Goal: Learn about a topic

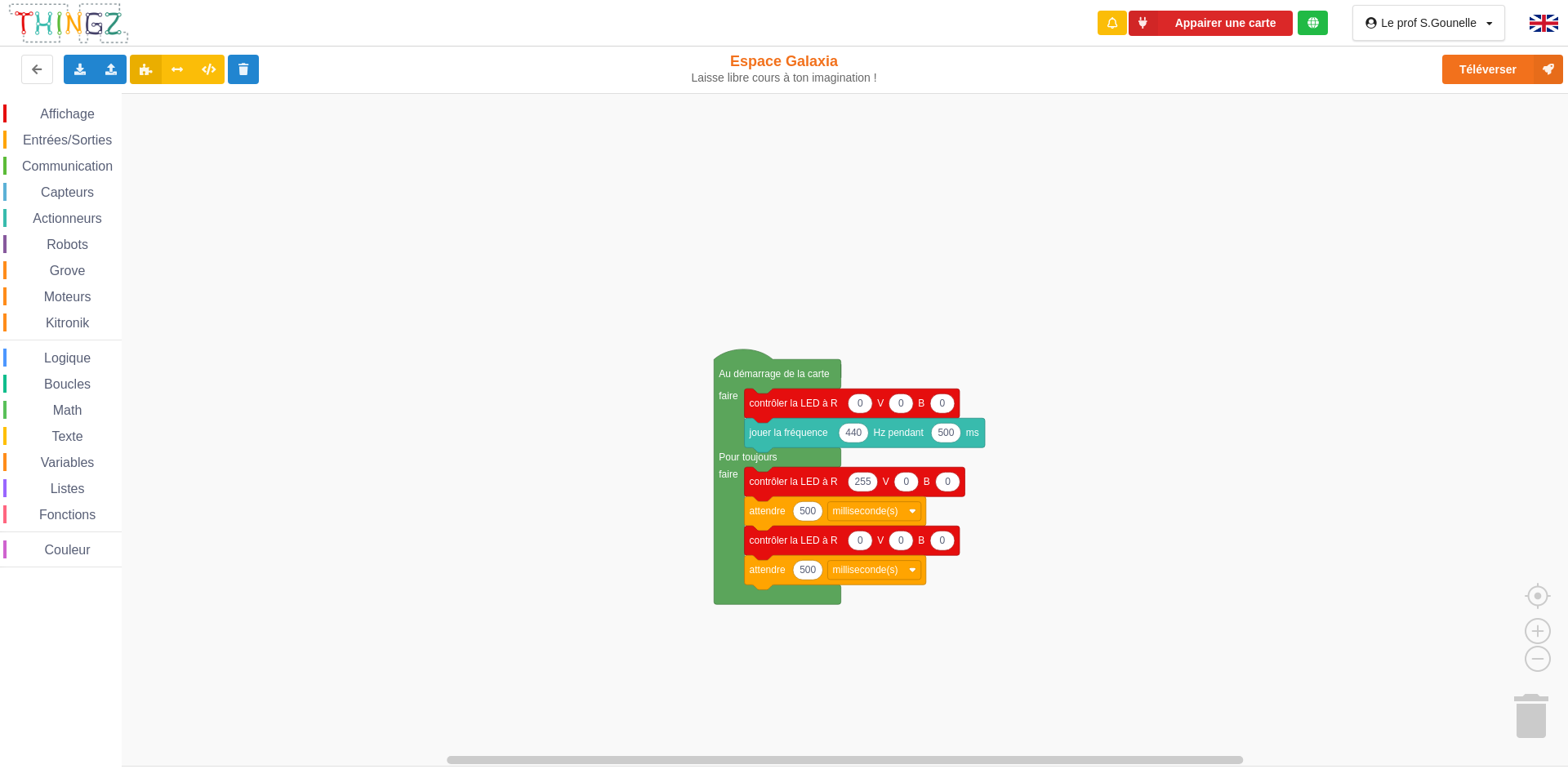
click at [1423, 31] on div "Le prof S.Gounelle Profil Quitter la structure Déconnexion" at bounding box center [1429, 23] width 152 height 36
click at [1485, 22] on div "Le prof S.Gounelle Profil Quitter la structure Déconnexion" at bounding box center [1437, 23] width 112 height 11
click at [1395, 53] on div "Profil" at bounding box center [1431, 56] width 120 height 30
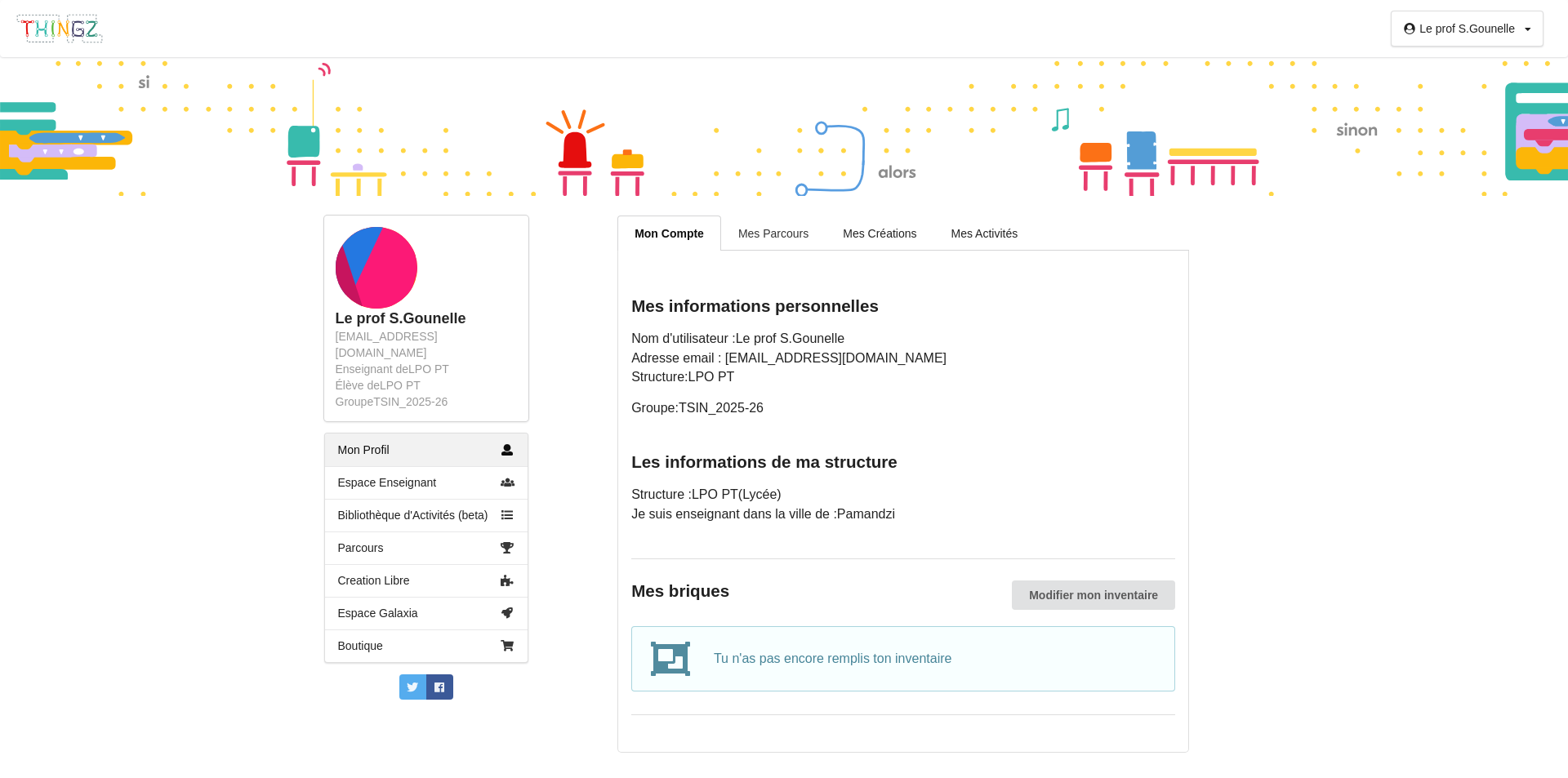
click at [767, 231] on link "Mes Parcours" at bounding box center [773, 232] width 104 height 34
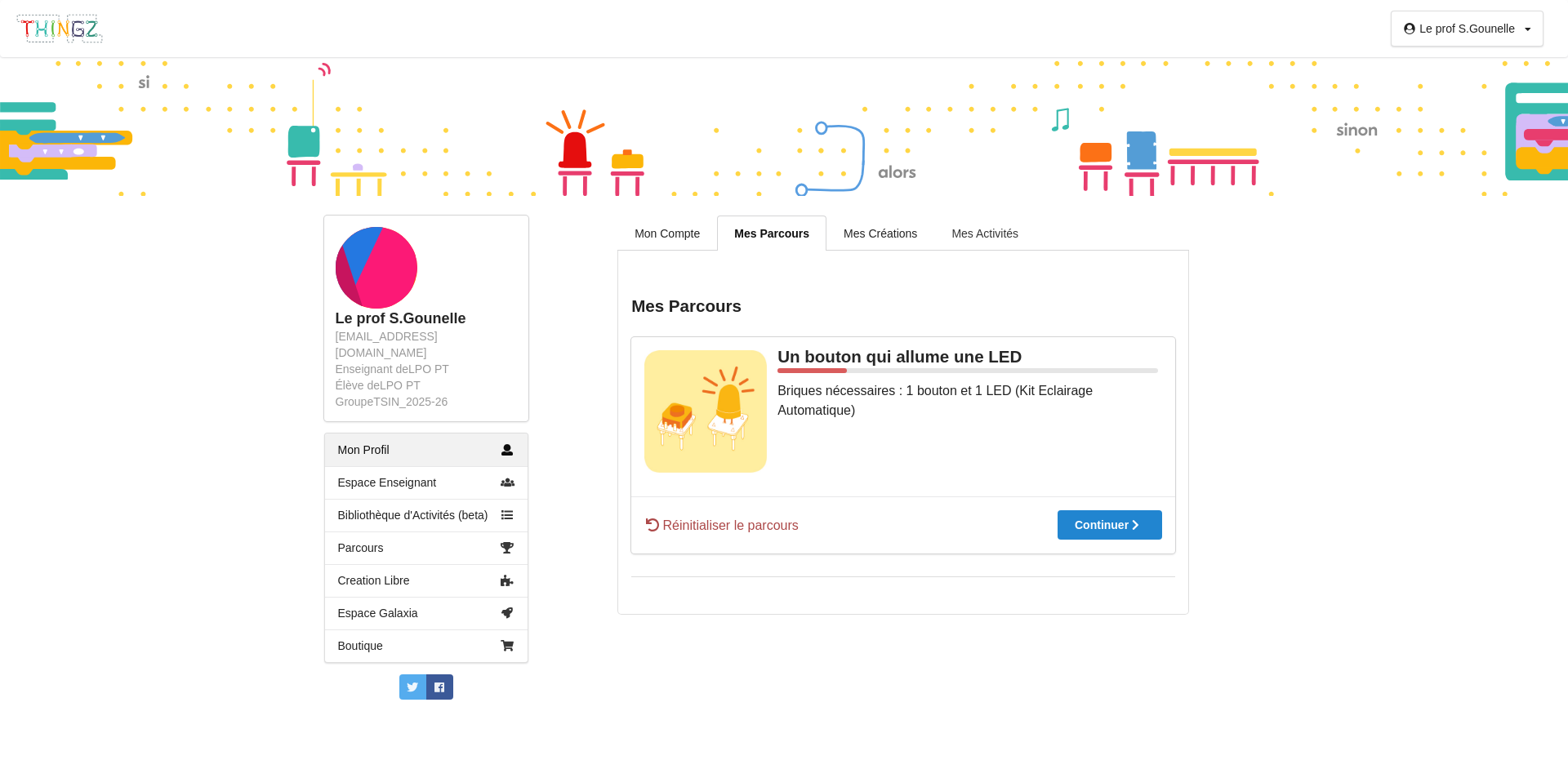
click at [968, 233] on link "Mes Activités" at bounding box center [985, 232] width 102 height 34
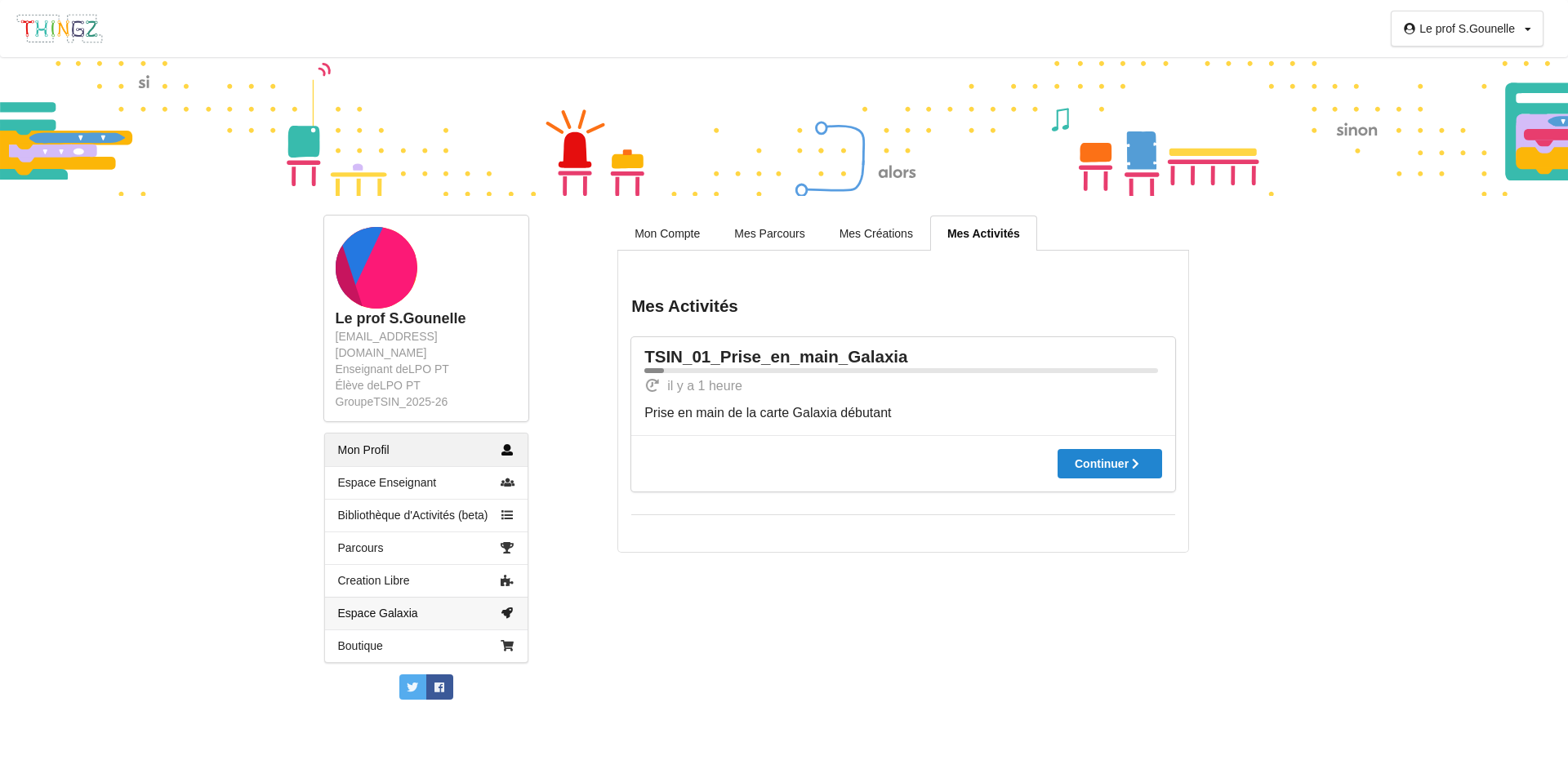
click at [379, 602] on link "Espace Galaxia" at bounding box center [426, 612] width 202 height 32
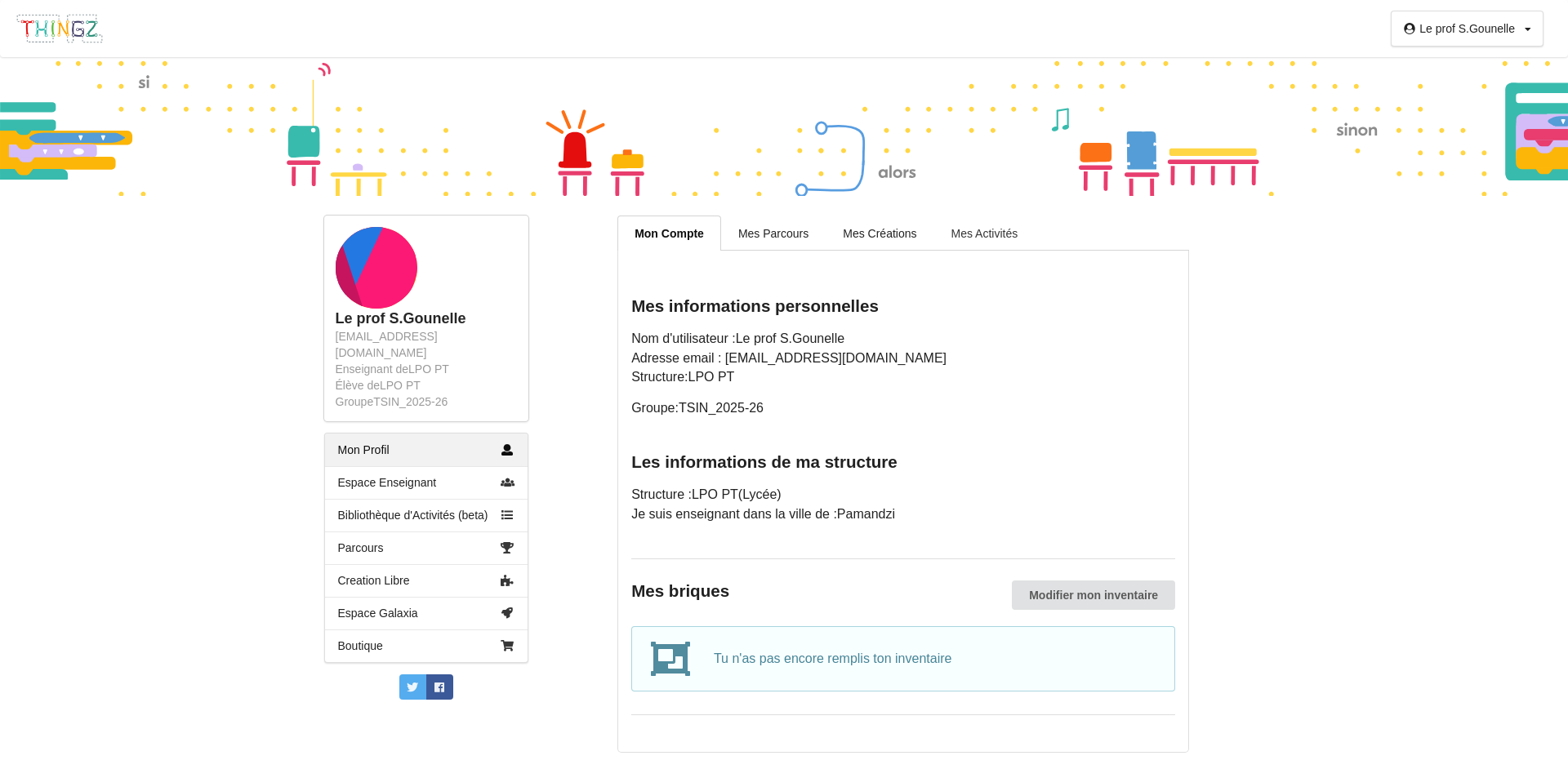
click at [976, 232] on link "Mes Activités" at bounding box center [985, 232] width 102 height 34
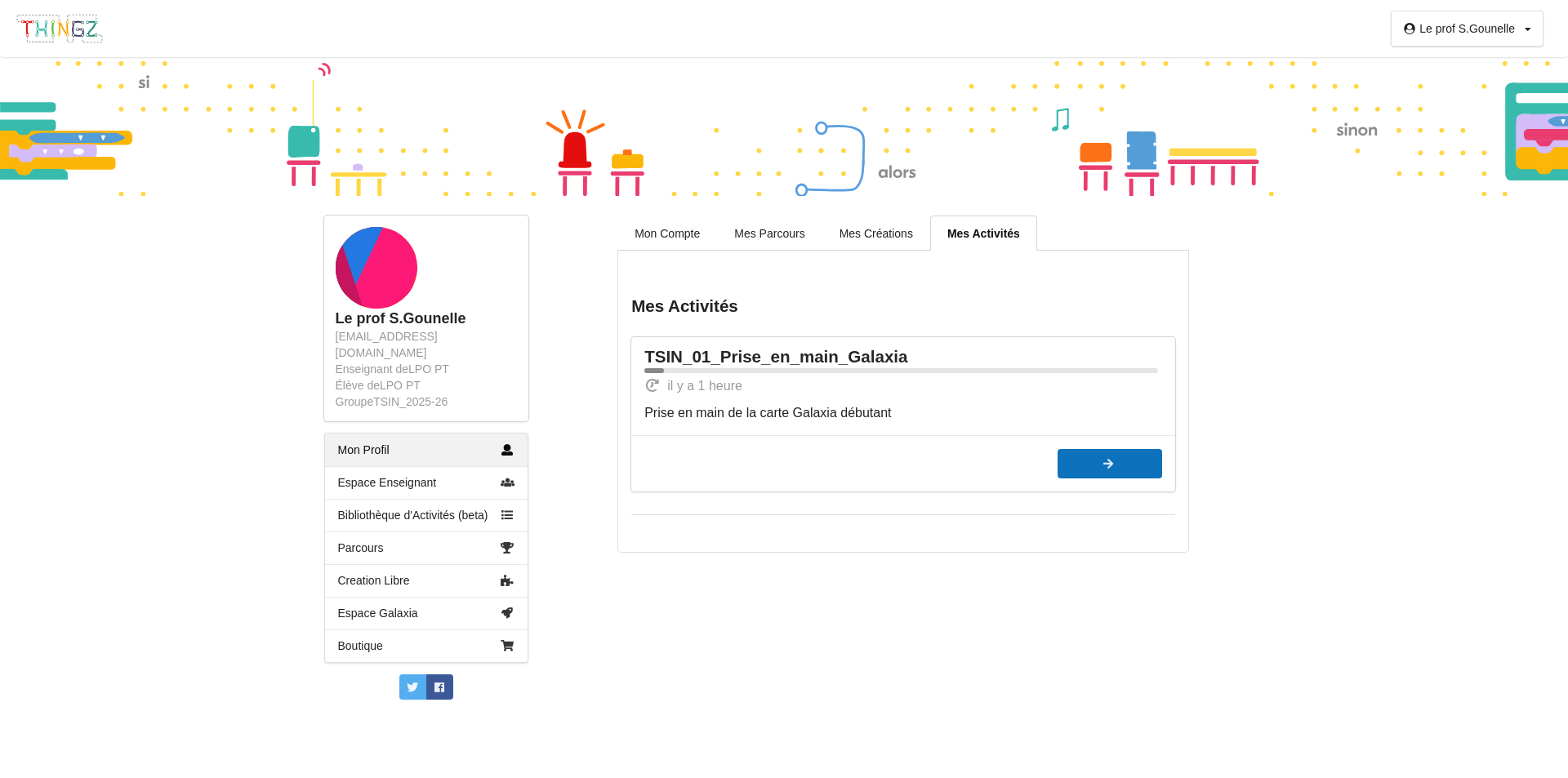
click at [1101, 466] on icon at bounding box center [1108, 463] width 14 height 11
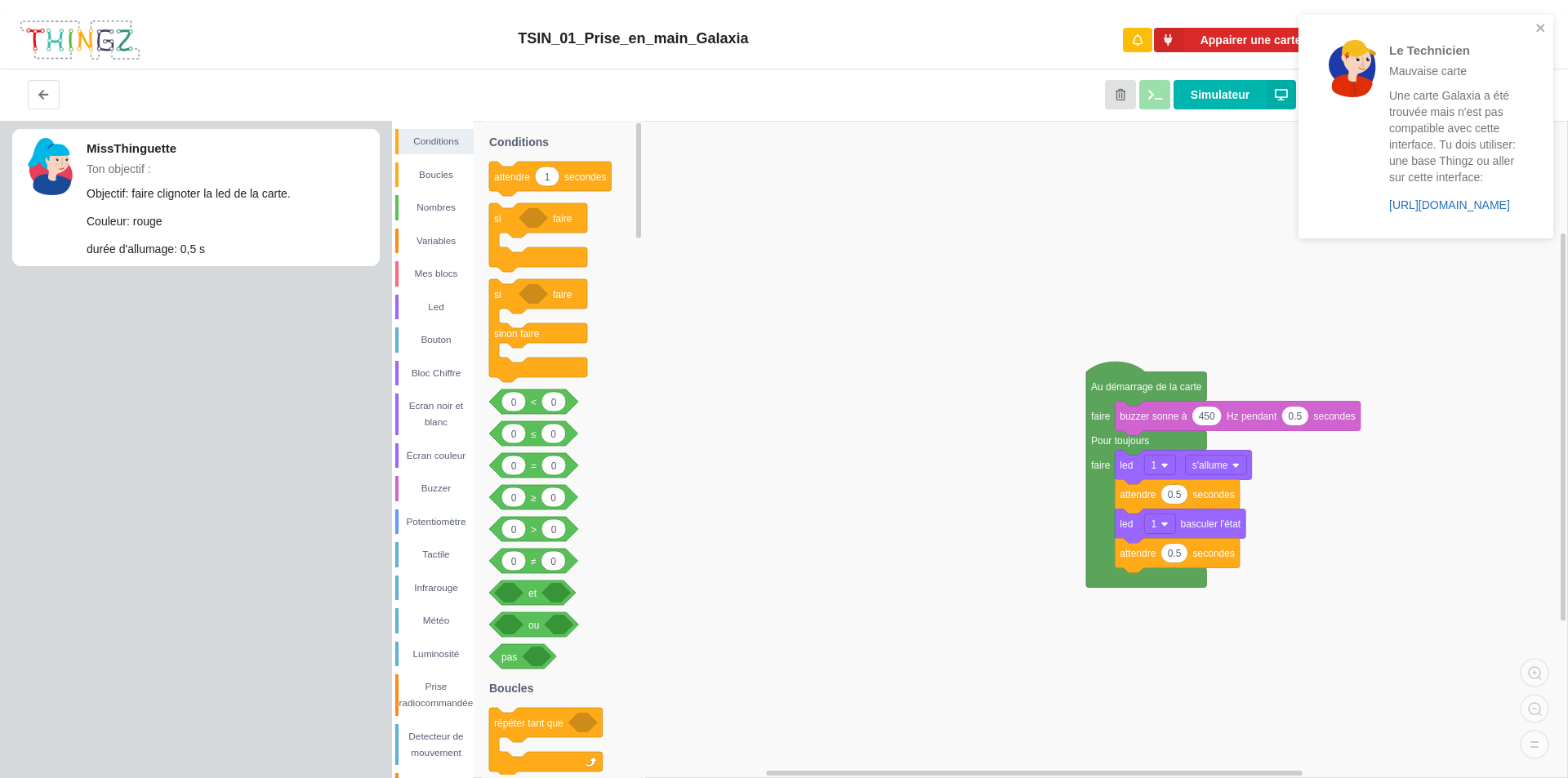
click at [1434, 207] on link "[URL][DOMAIN_NAME]" at bounding box center [1449, 204] width 121 height 13
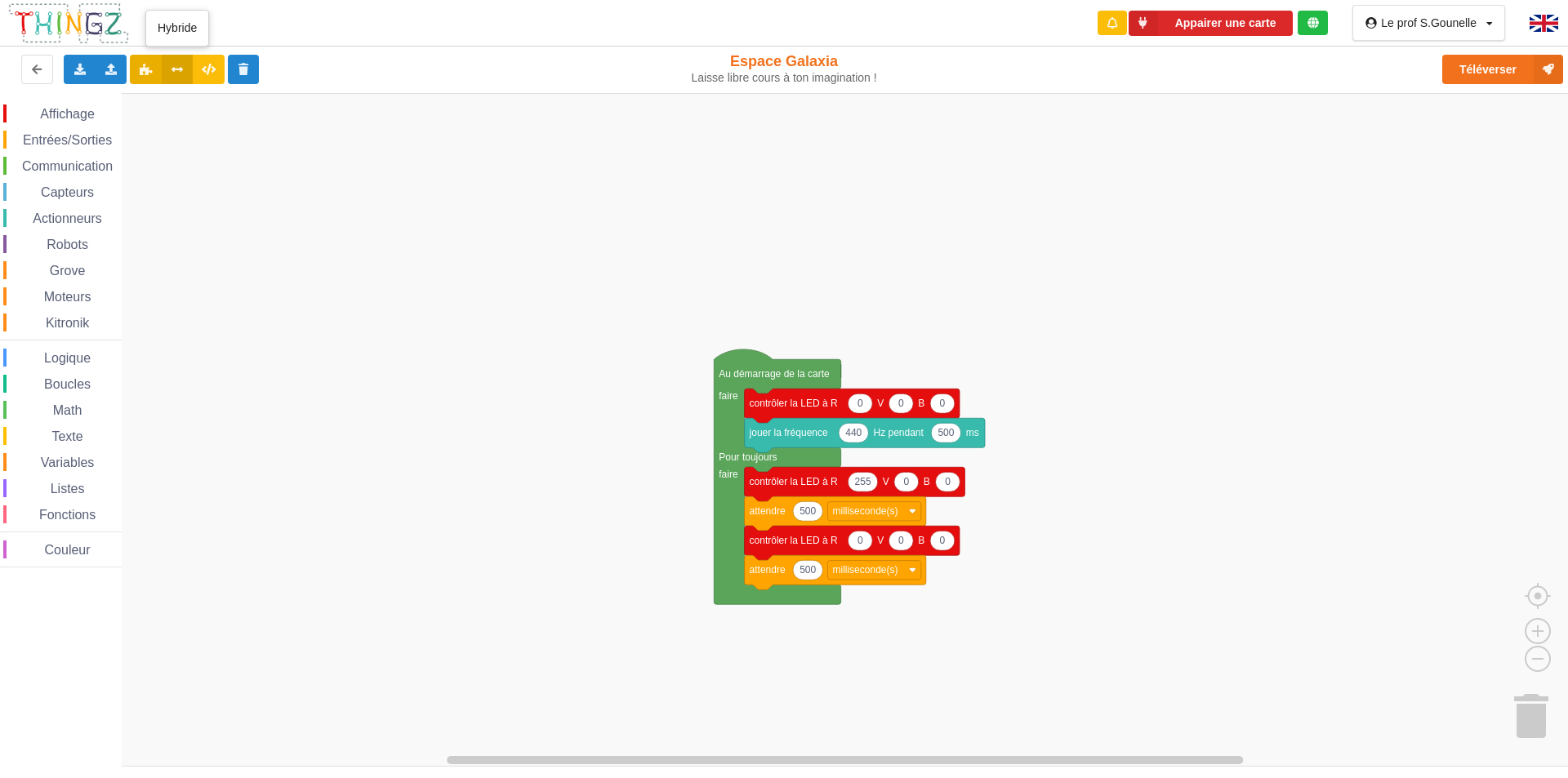
click at [174, 67] on icon at bounding box center [178, 68] width 14 height 10
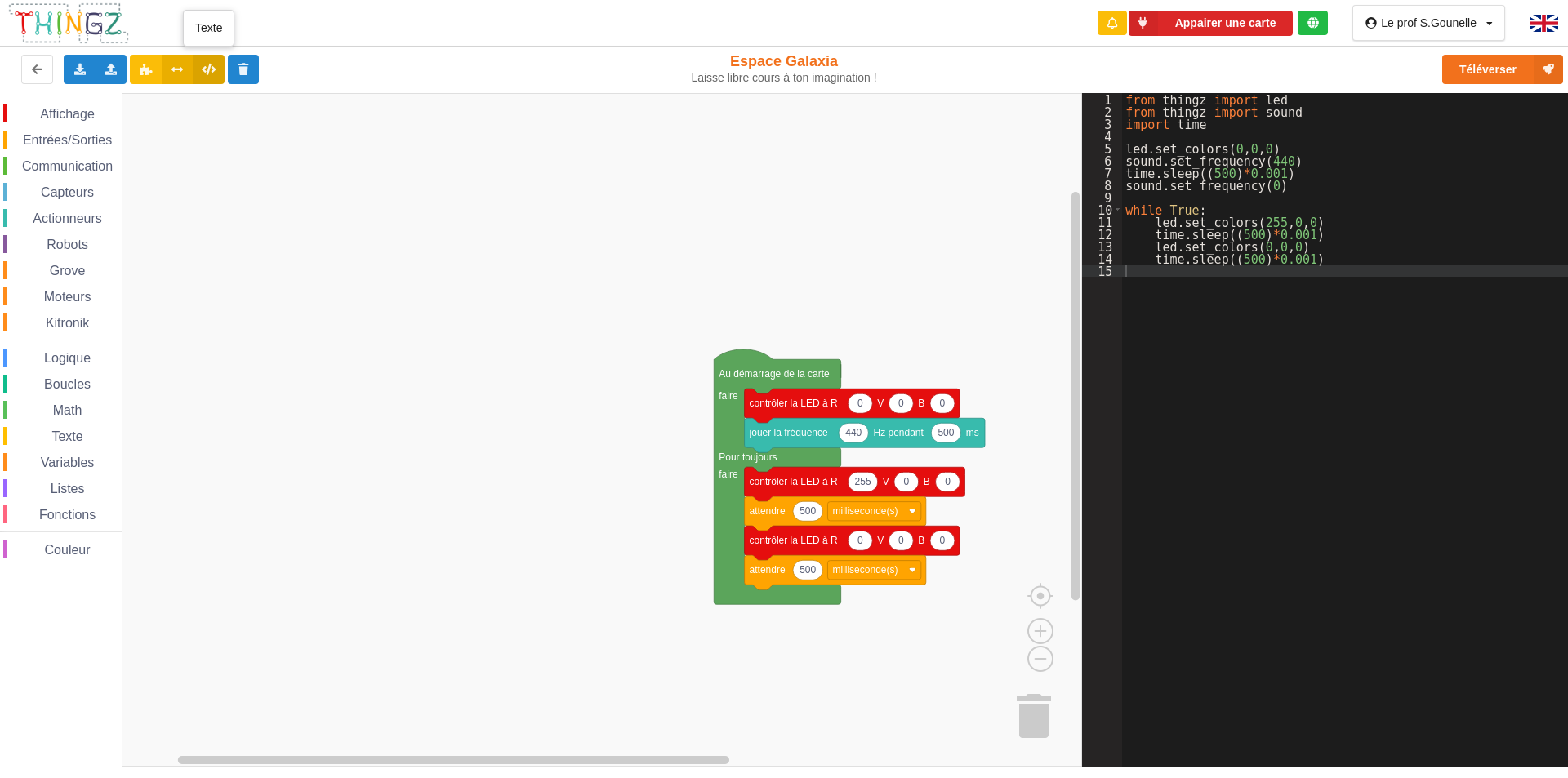
click at [202, 72] on icon at bounding box center [208, 68] width 14 height 10
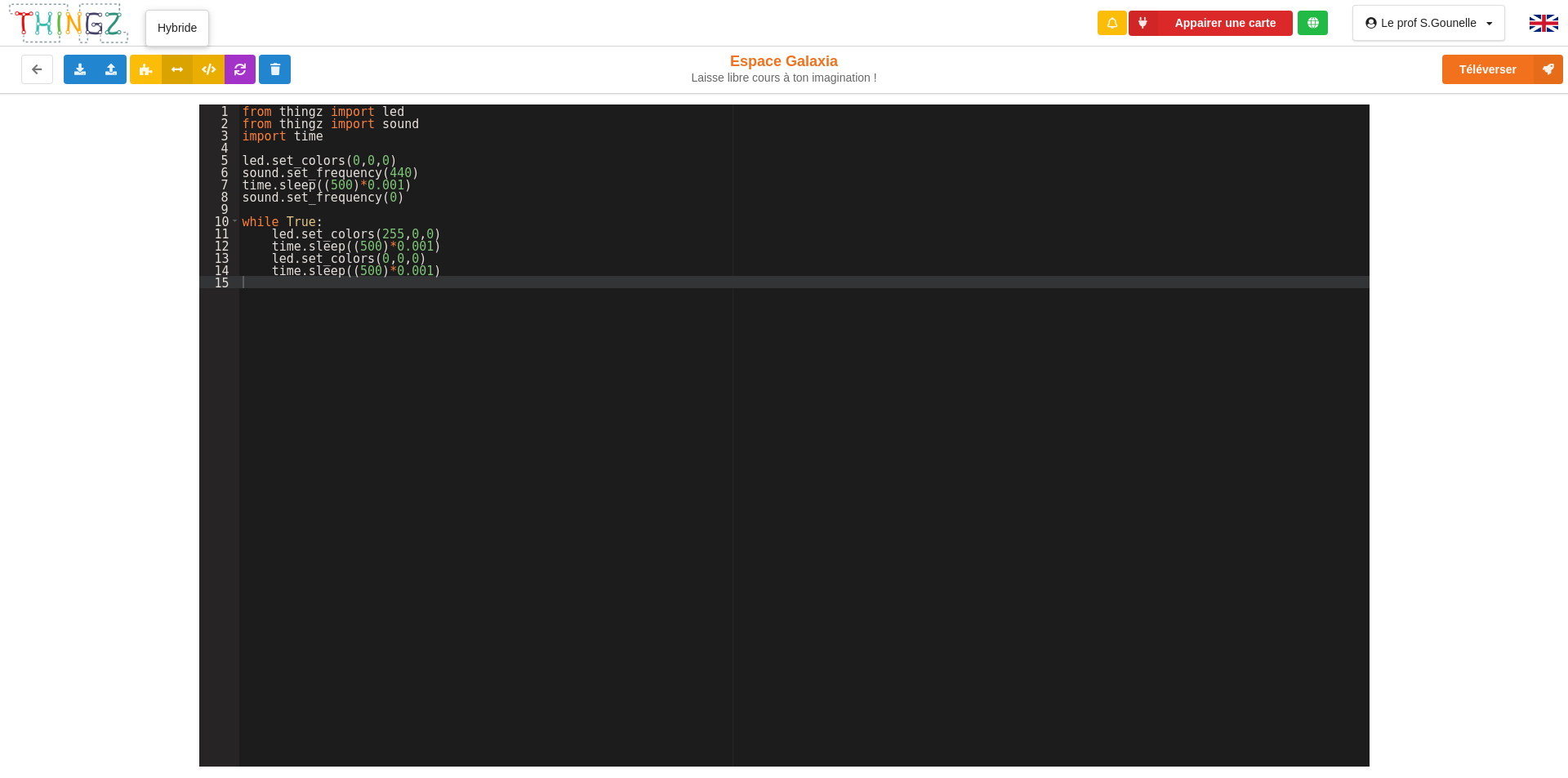
click at [177, 64] on icon at bounding box center [178, 68] width 14 height 10
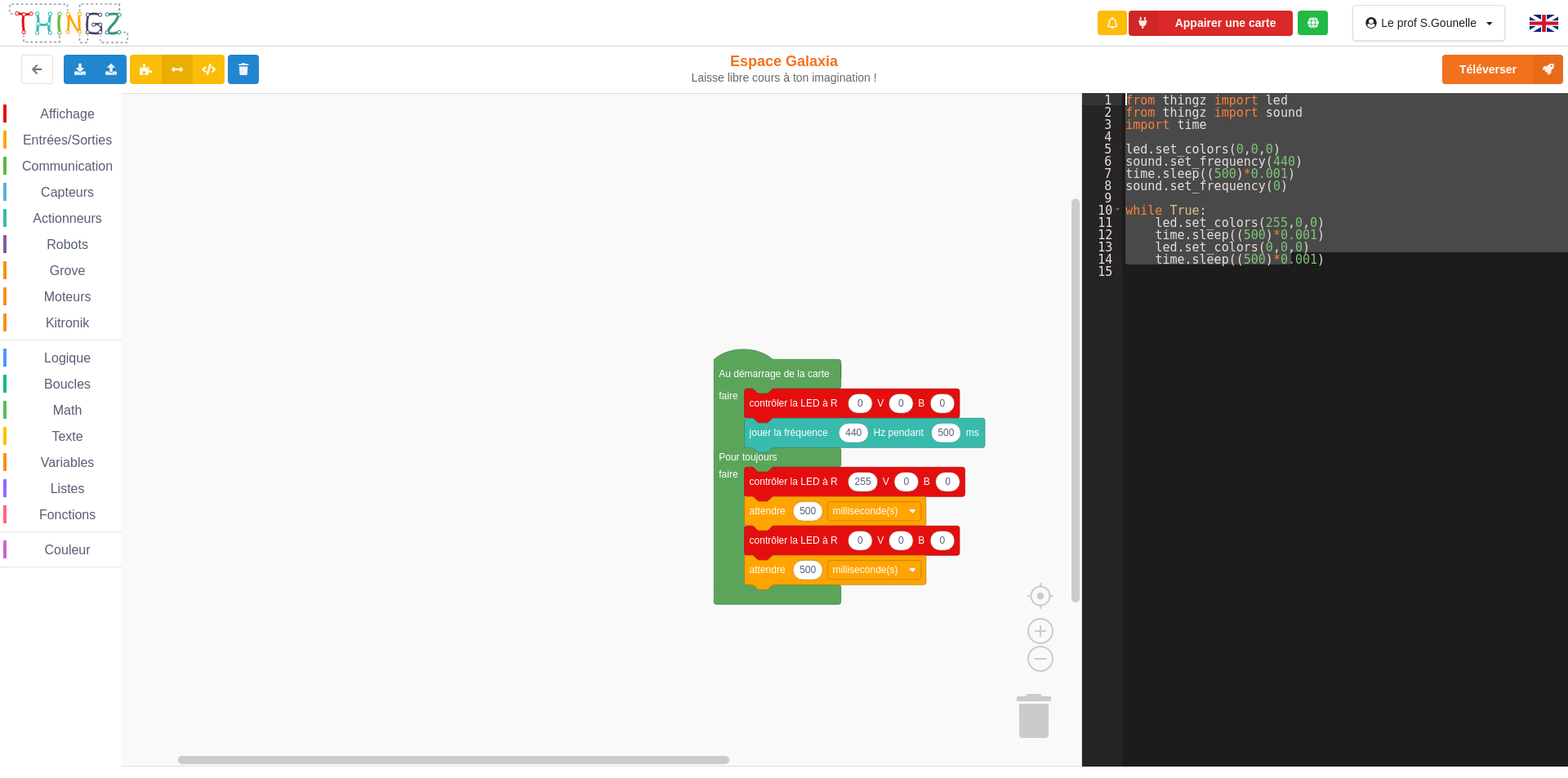
drag, startPoint x: 1318, startPoint y: 258, endPoint x: 1038, endPoint y: 101, distance: 321.0
click at [1038, 101] on div "Affichage Entrées/Sorties Communication Capteurs Actionneurs Robots Grove Moteu…" at bounding box center [784, 429] width 1591 height 674
click at [145, 73] on icon at bounding box center [145, 68] width 14 height 10
